Goal: Task Accomplishment & Management: Manage account settings

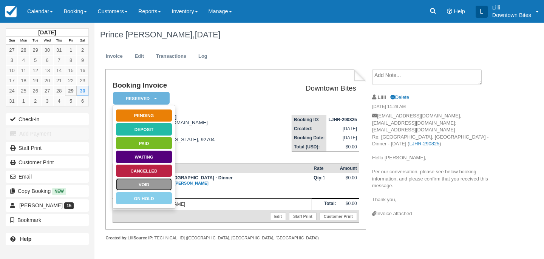
click at [158, 180] on link "Void" at bounding box center [144, 184] width 57 height 13
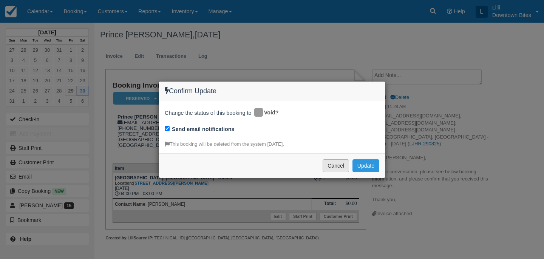
click at [341, 167] on button "Cancel" at bounding box center [336, 165] width 26 height 13
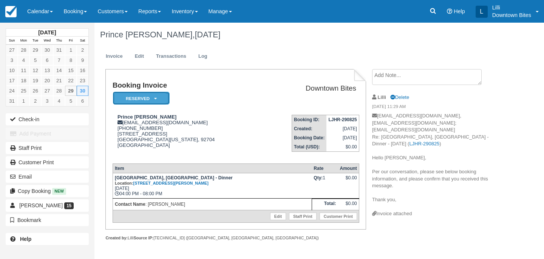
click at [161, 103] on em "Reserved" at bounding box center [141, 98] width 57 height 13
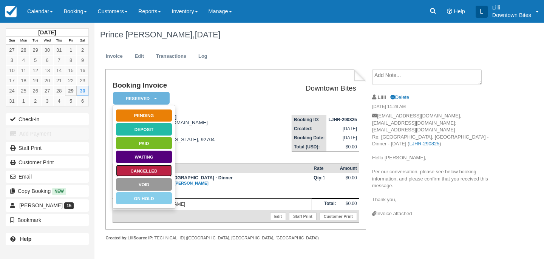
click at [152, 170] on link "Cancelled" at bounding box center [144, 170] width 57 height 13
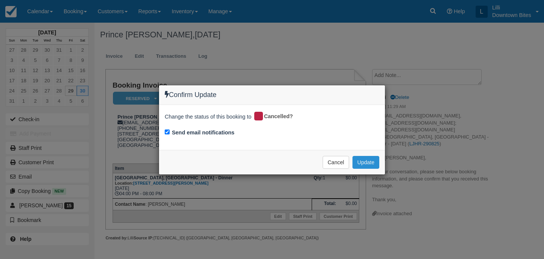
click at [367, 165] on button "Update" at bounding box center [366, 162] width 27 height 13
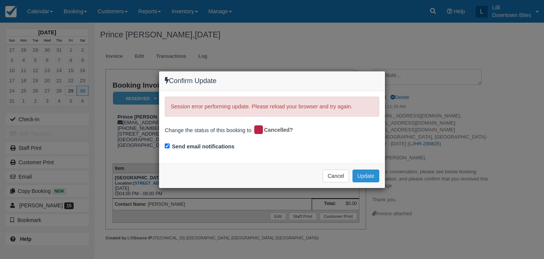
click at [367, 173] on button "Update" at bounding box center [366, 176] width 27 height 13
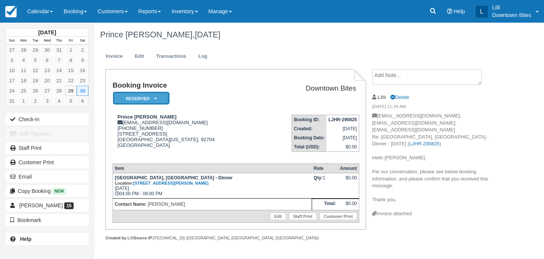
click at [141, 102] on em "Reserved" at bounding box center [141, 98] width 57 height 13
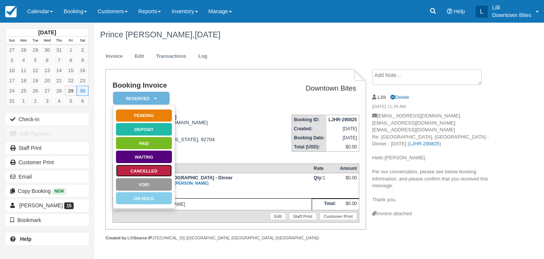
click at [153, 172] on link "Cancelled" at bounding box center [144, 170] width 57 height 13
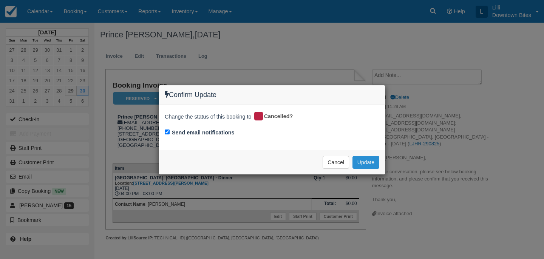
click at [364, 162] on button "Update" at bounding box center [366, 162] width 27 height 13
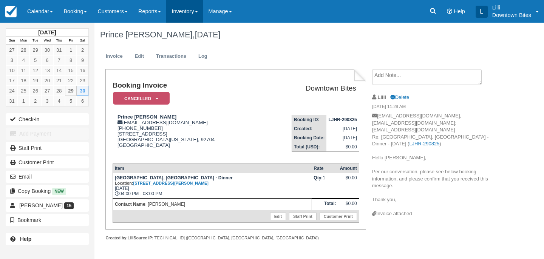
click at [187, 12] on link "Inventory" at bounding box center [184, 11] width 37 height 23
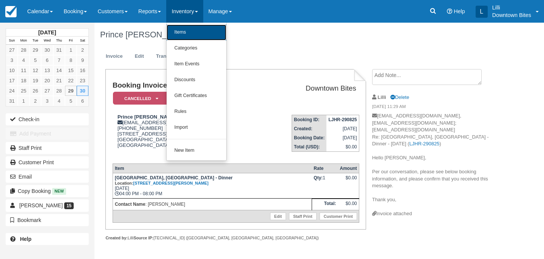
click at [185, 35] on link "Items" at bounding box center [197, 33] width 60 height 16
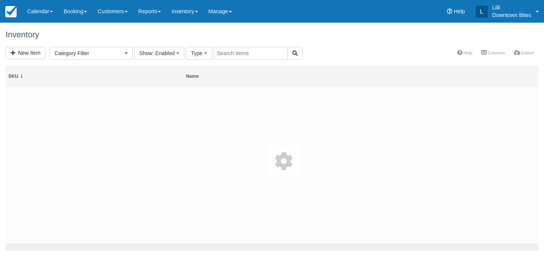
select select
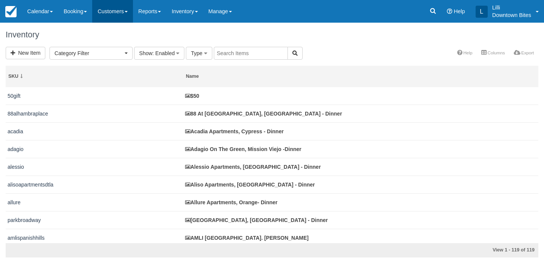
click at [113, 15] on link "Customers" at bounding box center [112, 11] width 41 height 23
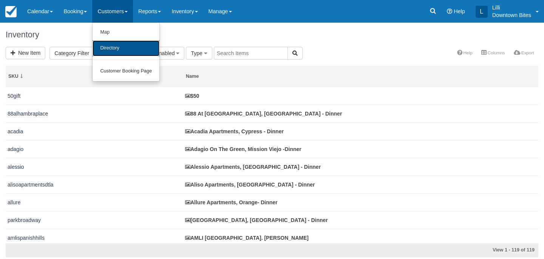
click at [122, 47] on link "Directory" at bounding box center [126, 48] width 67 height 16
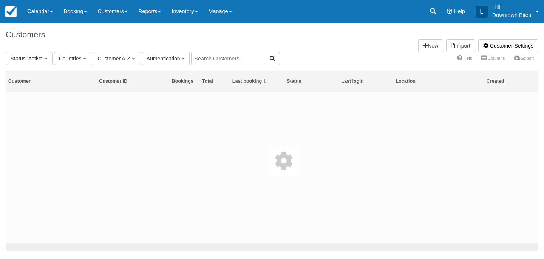
click at [235, 56] on input "text" at bounding box center [228, 58] width 74 height 13
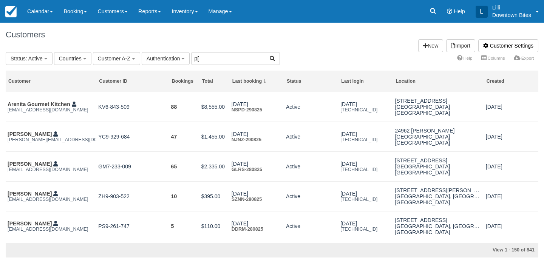
type input "p"
type input "prime"
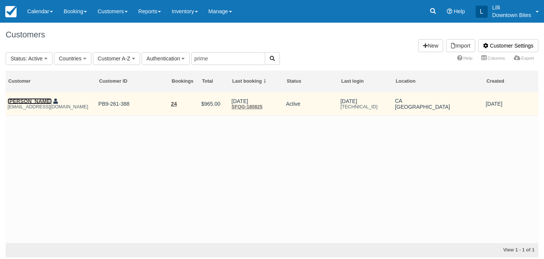
click at [23, 102] on link "Omid Moein" at bounding box center [30, 101] width 44 height 6
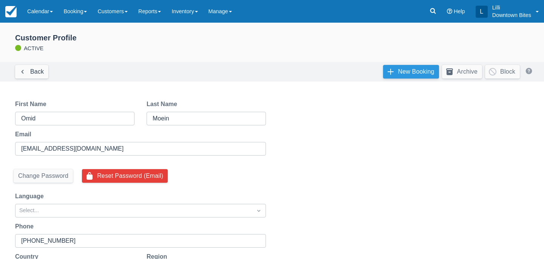
click at [395, 76] on link "New Booking" at bounding box center [411, 72] width 56 height 14
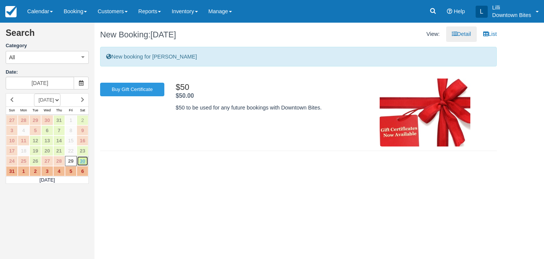
click at [80, 162] on link "30" at bounding box center [83, 161] width 12 height 10
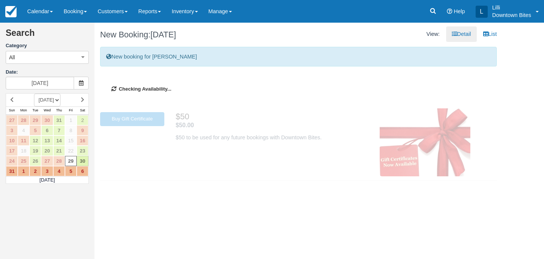
type input "[DATE]"
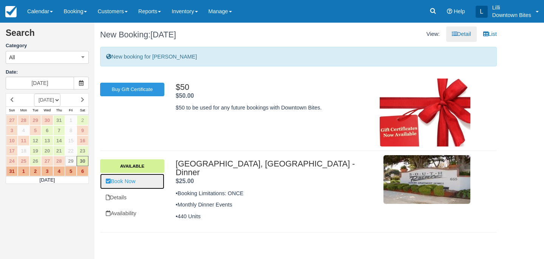
click at [130, 181] on link "Book Now" at bounding box center [132, 181] width 64 height 15
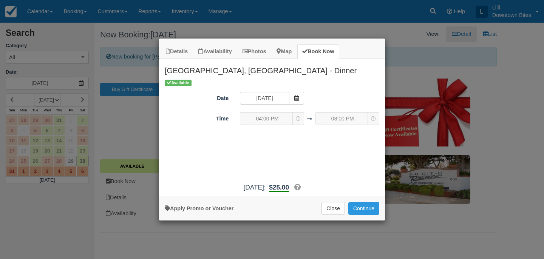
click at [371, 215] on div "Apply Promo or Voucher Close Continue Searching..." at bounding box center [272, 208] width 226 height 25
click at [371, 209] on button "Continue" at bounding box center [363, 208] width 31 height 13
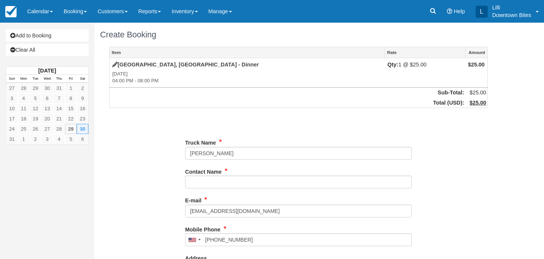
type input "[PHONE_NUMBER]"
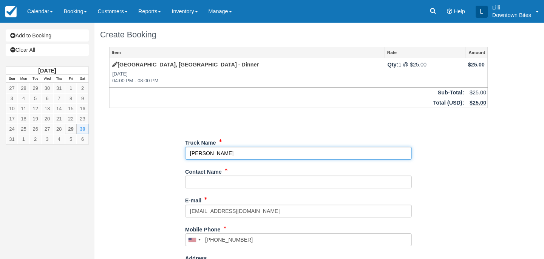
drag, startPoint x: 227, startPoint y: 153, endPoint x: 182, endPoint y: 152, distance: 45.0
click at [182, 152] on div "Item Rate Amount South Pointe, Costa Mesa - Dinner Sat Aug 30, 2025 04:00 PM - …" at bounding box center [298, 240] width 397 height 387
type input "Prime Philly"
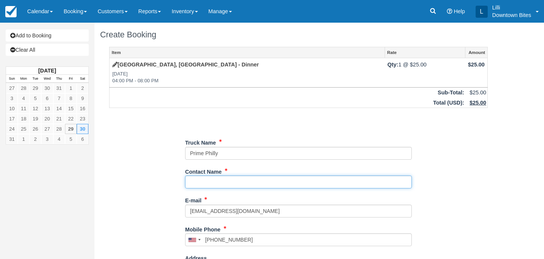
paste input "[PERSON_NAME]"
type input "[PERSON_NAME]"
type input "+19493505116"
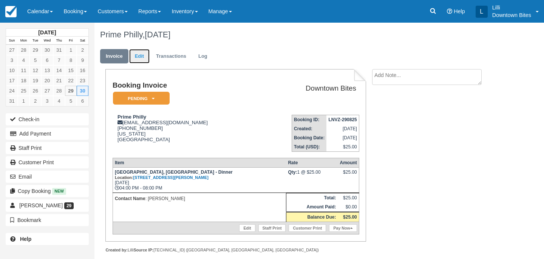
click at [139, 57] on link "Edit" at bounding box center [139, 56] width 20 height 15
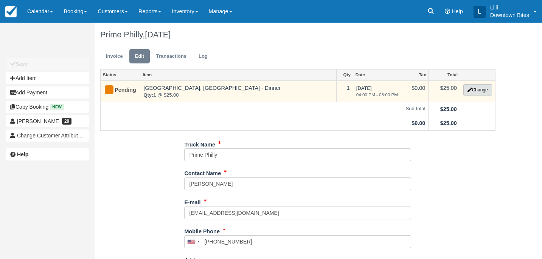
click at [478, 88] on button "Change" at bounding box center [477, 89] width 29 height 11
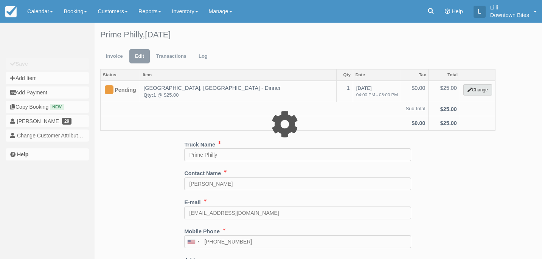
select select "4"
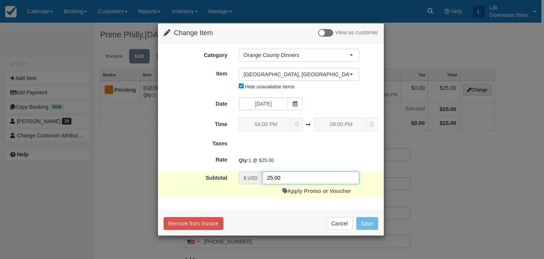
click at [275, 177] on input "25.00" at bounding box center [310, 178] width 97 height 13
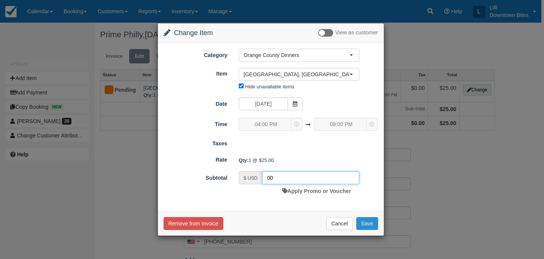
type input "00"
click at [367, 224] on button "Save" at bounding box center [367, 223] width 22 height 13
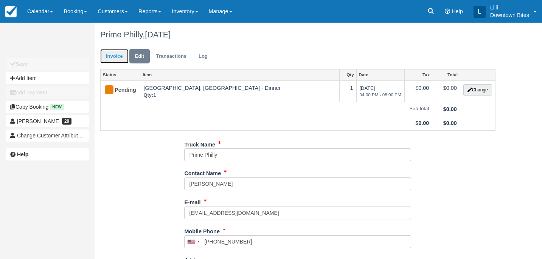
click at [110, 58] on link "Invoice" at bounding box center [114, 56] width 28 height 15
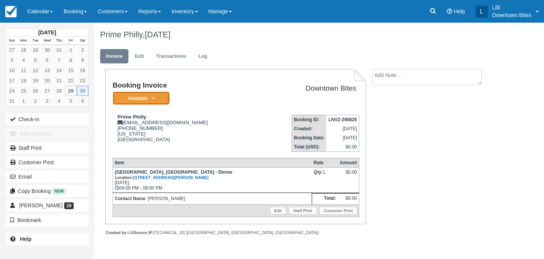
click at [155, 98] on em "Pending" at bounding box center [141, 98] width 57 height 13
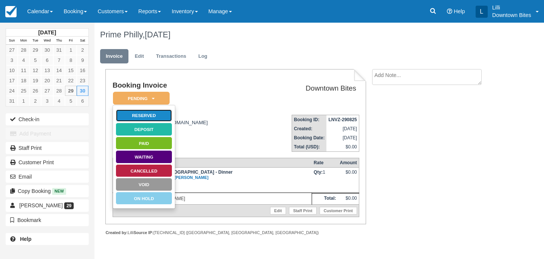
click at [158, 115] on link "Reserved" at bounding box center [144, 115] width 57 height 13
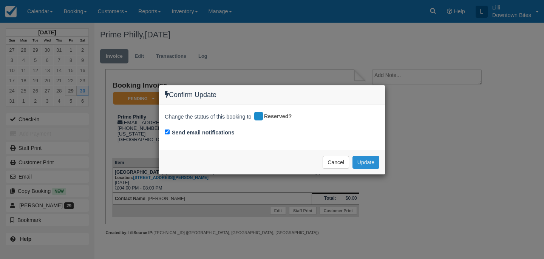
click at [366, 159] on button "Update" at bounding box center [366, 162] width 27 height 13
